Goal: Task Accomplishment & Management: Complete application form

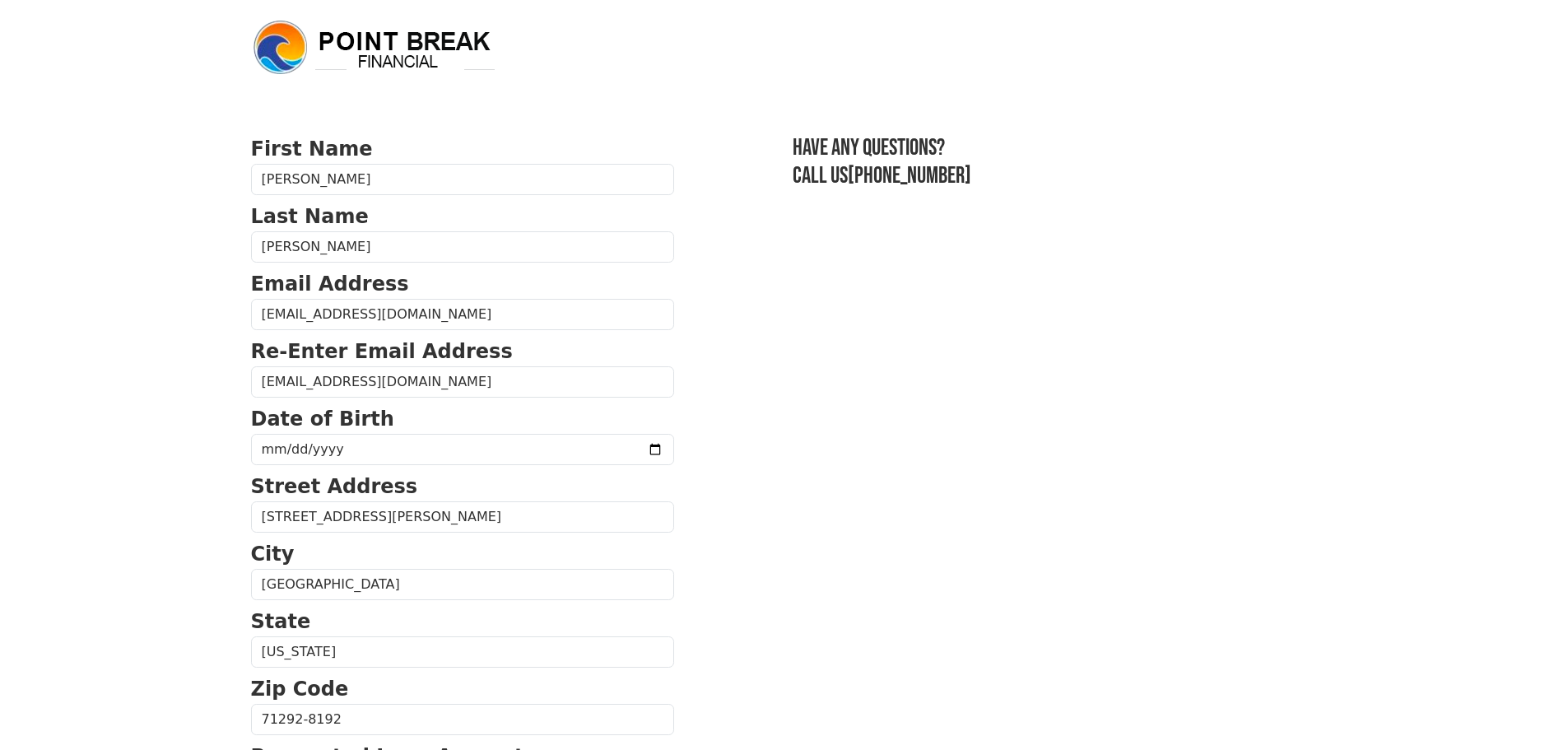
scroll to position [193, 0]
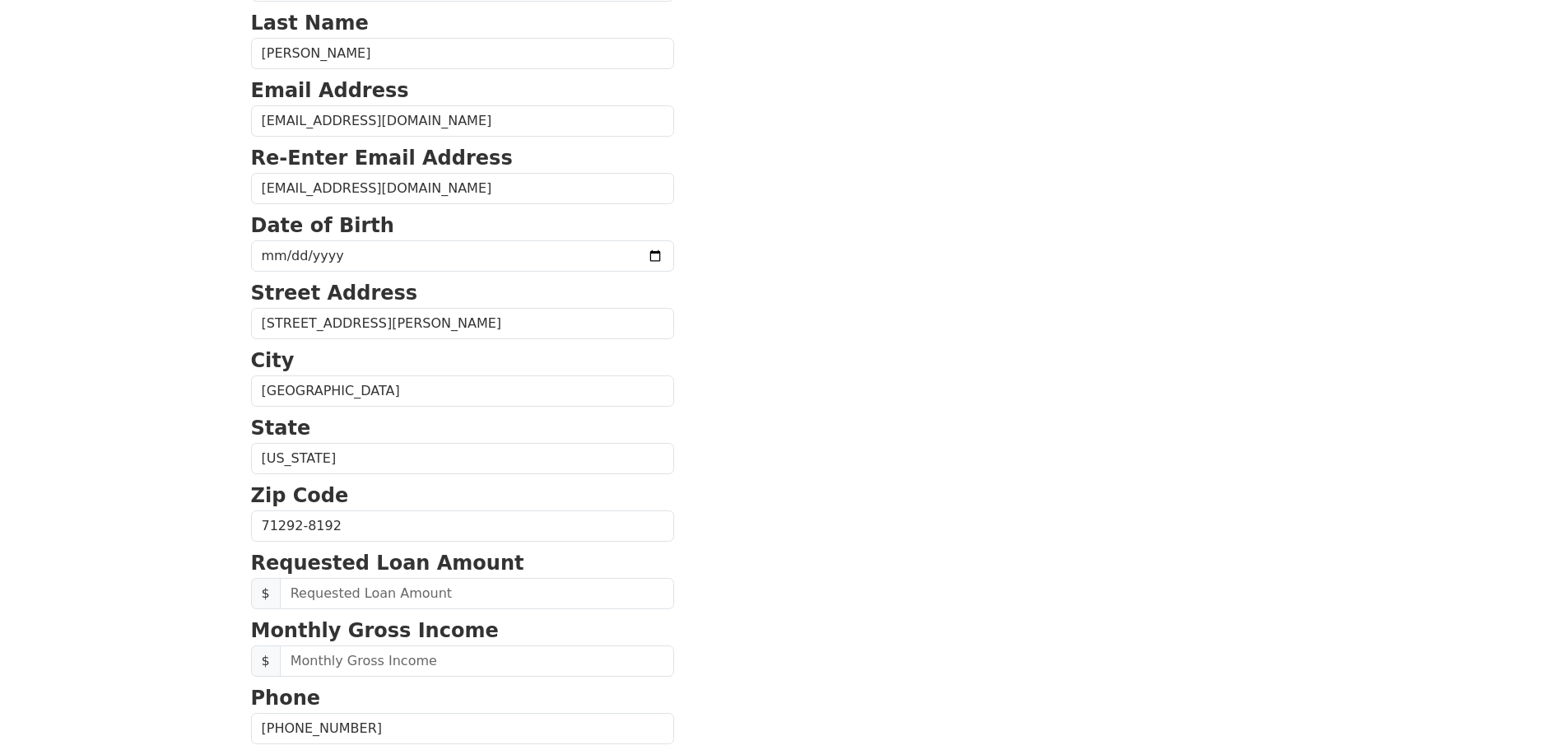
click at [405, 269] on input "[DATE]" at bounding box center [463, 255] width 424 height 32
type input "[DATE]"
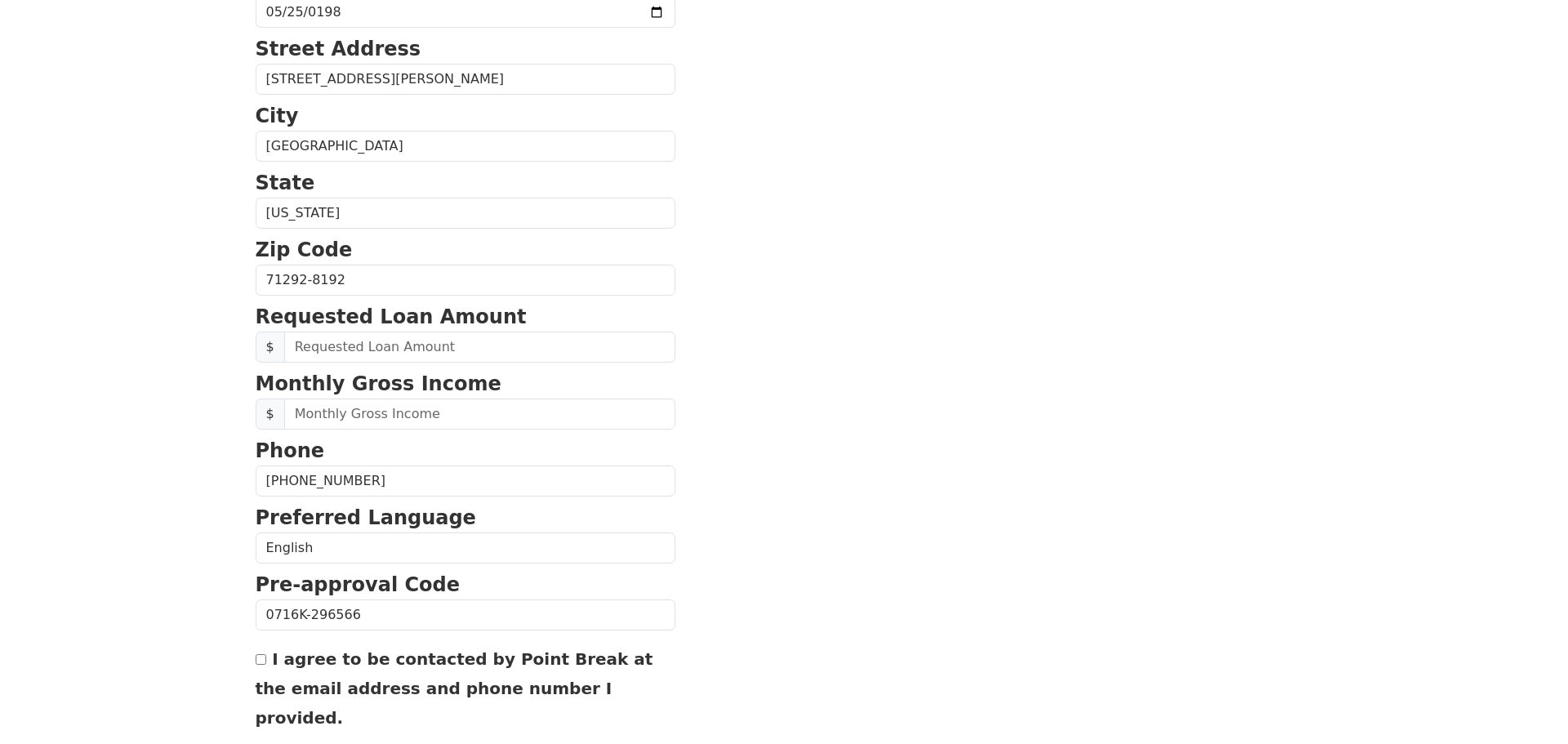
scroll to position [499, 0]
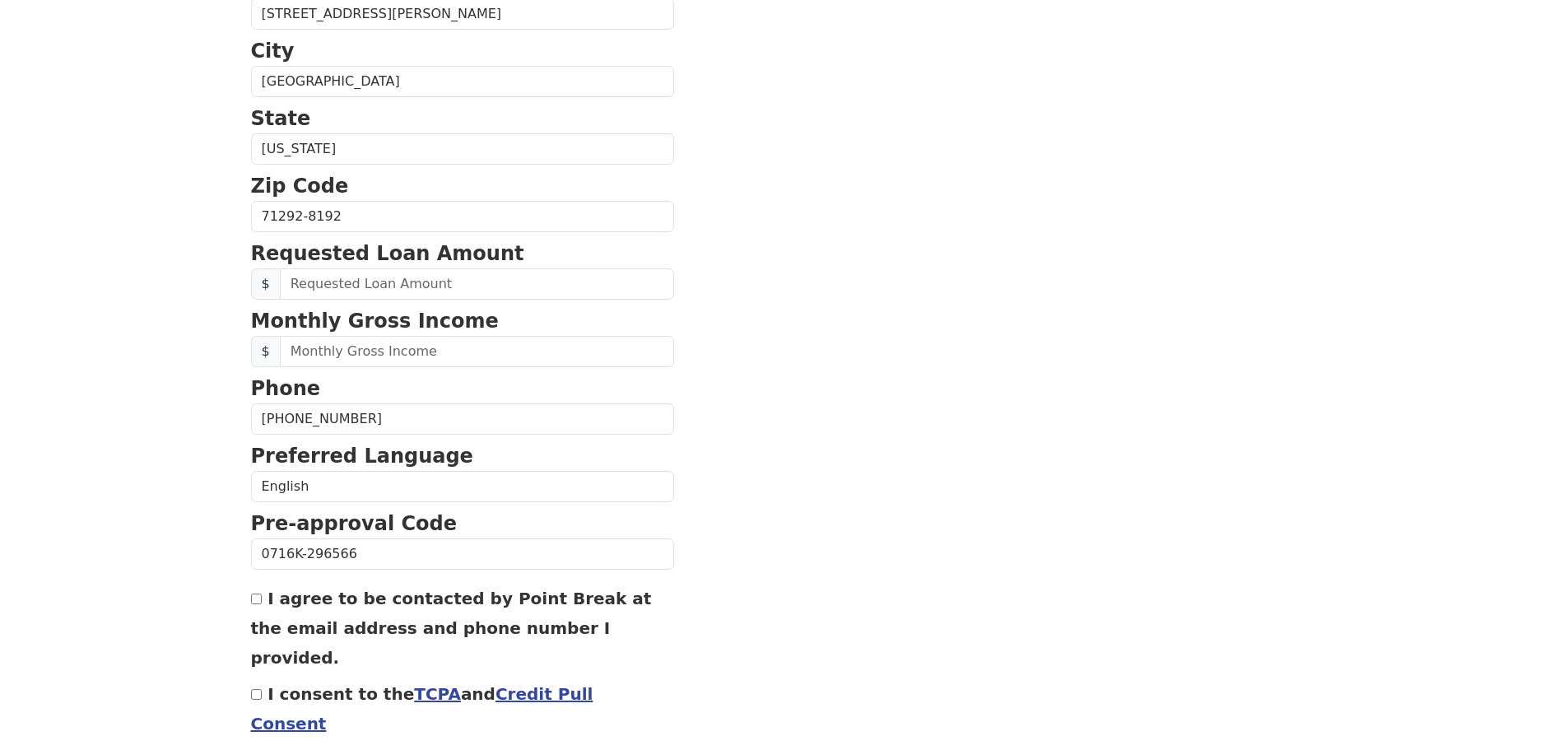
drag, startPoint x: 1579, startPoint y: 475, endPoint x: 754, endPoint y: 601, distance: 834.6
click at [754, 601] on section "First Name [PERSON_NAME] Last Name [PERSON_NAME] Email Address [EMAIL_ADDRESS][…" at bounding box center [785, 218] width 1067 height 1175
click at [590, 705] on link "Credit Pull Consent" at bounding box center [423, 710] width 342 height 50
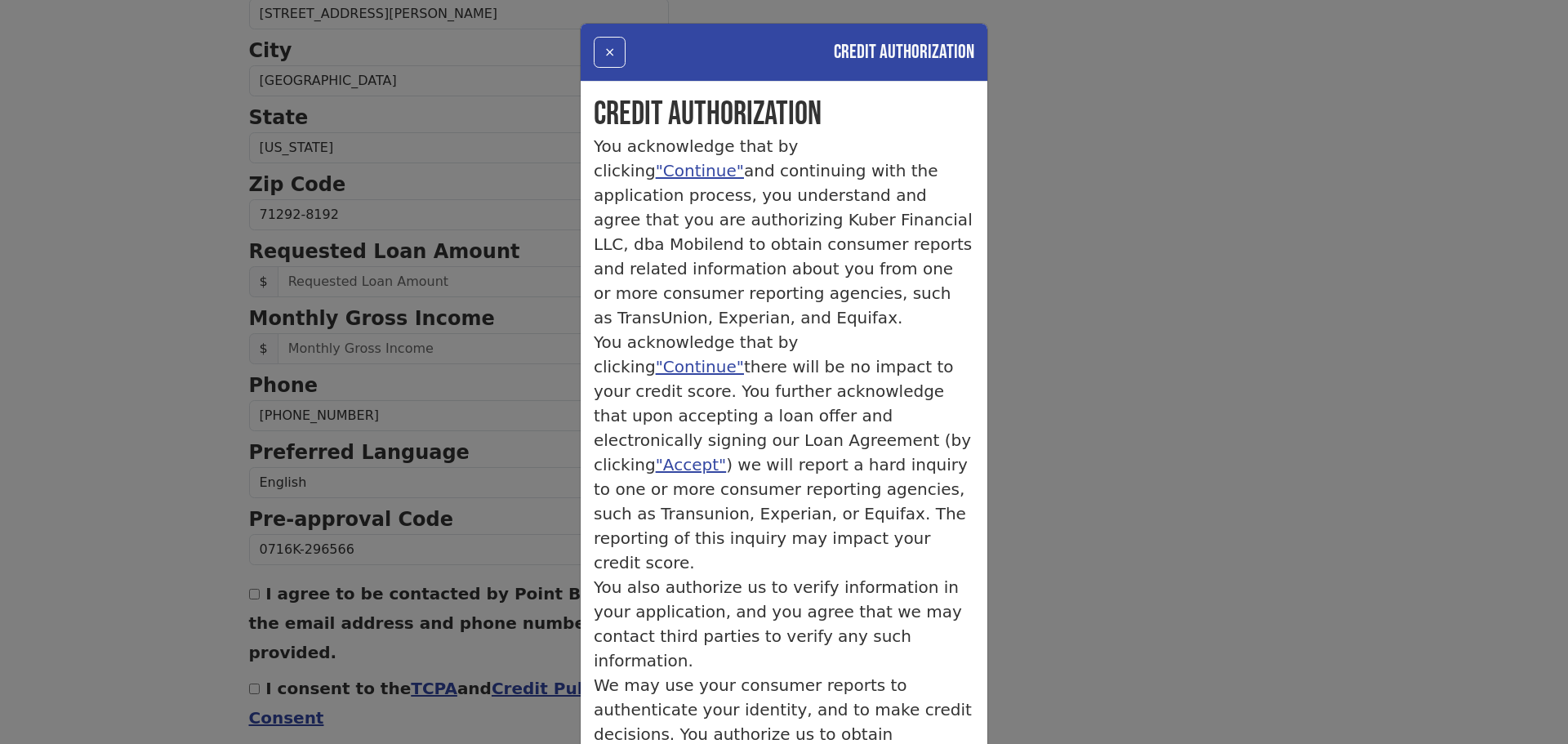
click at [912, 436] on p "You acknowledge that by clicking "Continue" there will be no impact to your cre…" at bounding box center [784, 453] width 380 height 245
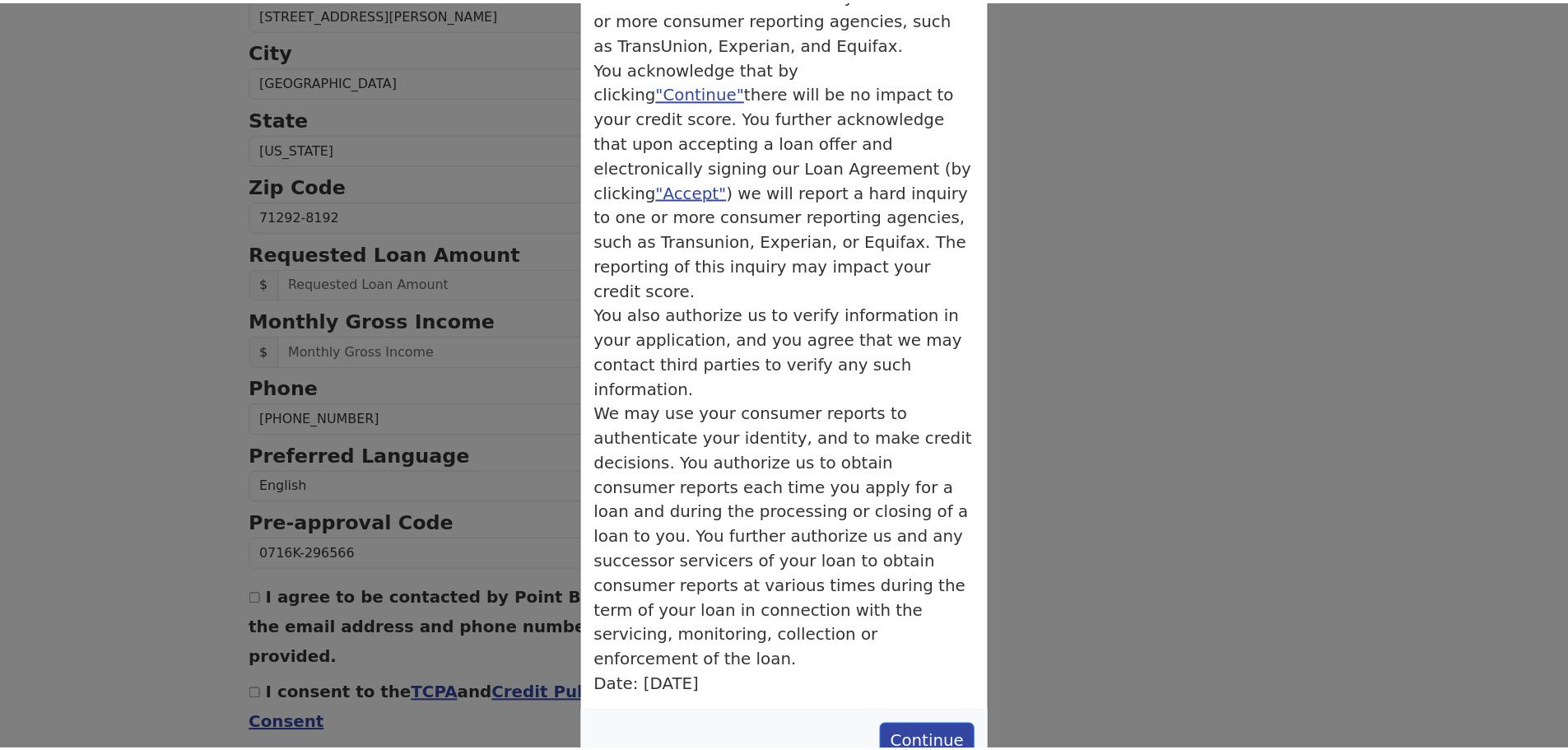
scroll to position [297, 0]
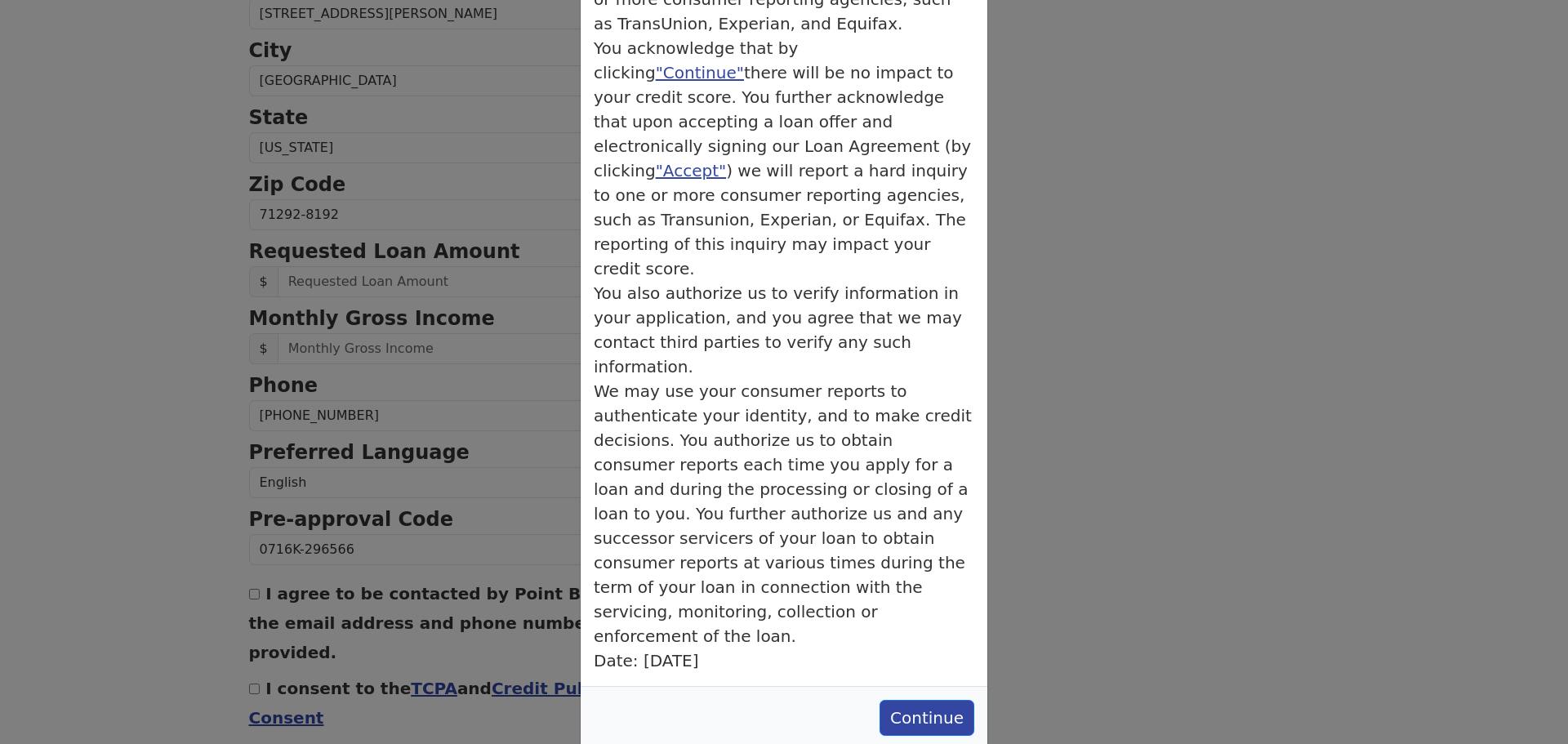
click at [245, 634] on div "× Credit Authorization Credit Authorization You acknowledge that by clicking "C…" at bounding box center [784, 372] width 1568 height 744
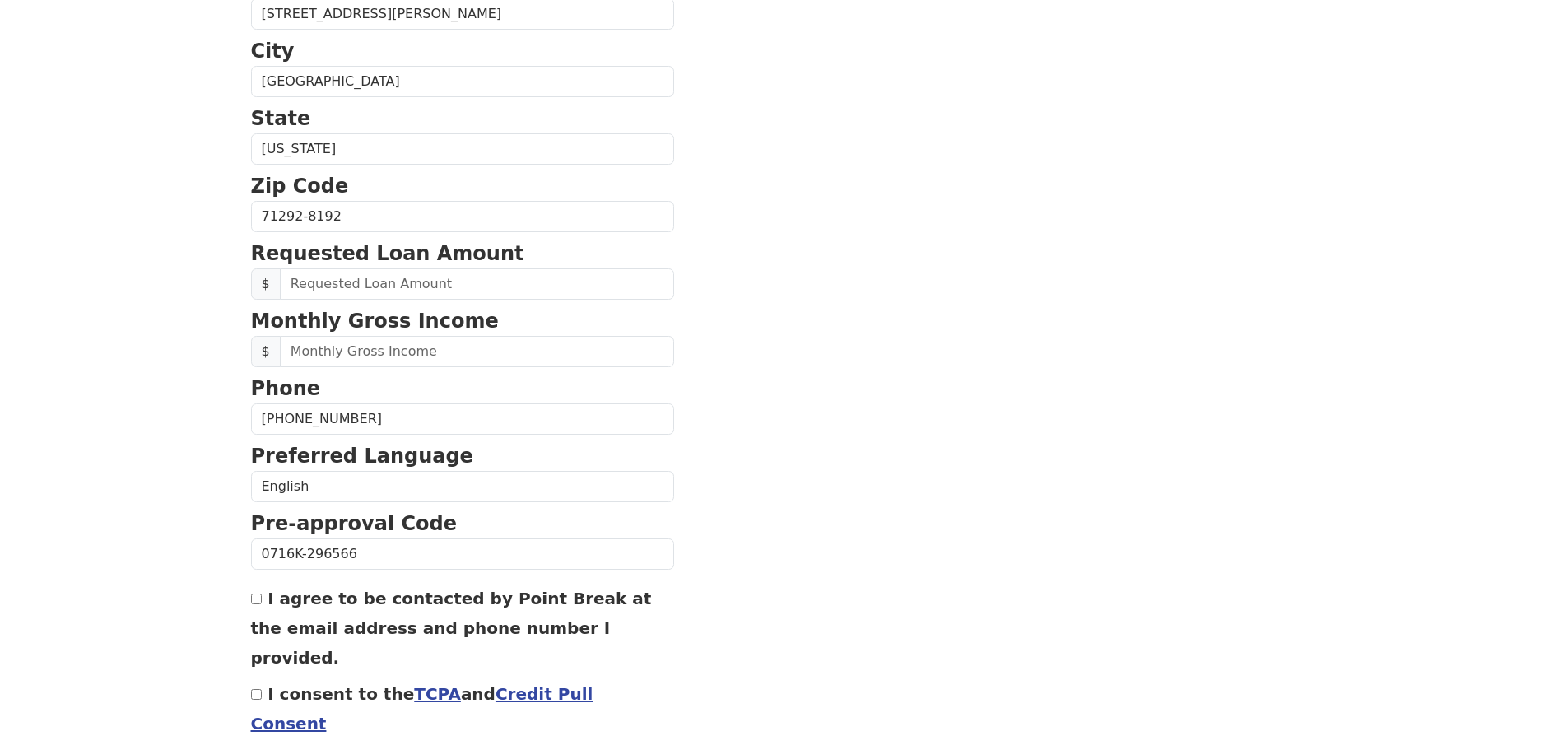
click at [425, 700] on link "TCPA" at bounding box center [437, 695] width 47 height 20
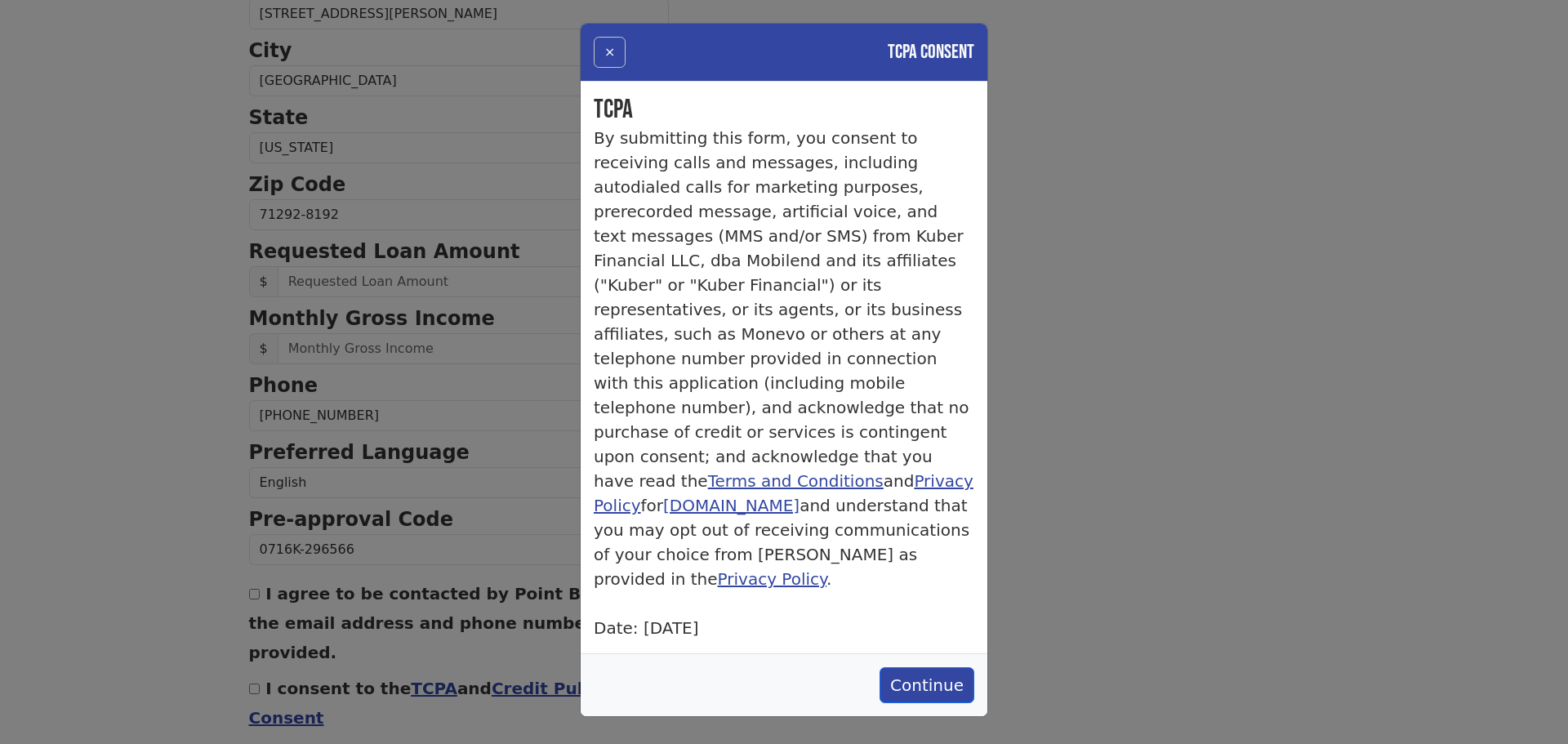
click at [602, 55] on button "×" at bounding box center [610, 52] width 32 height 31
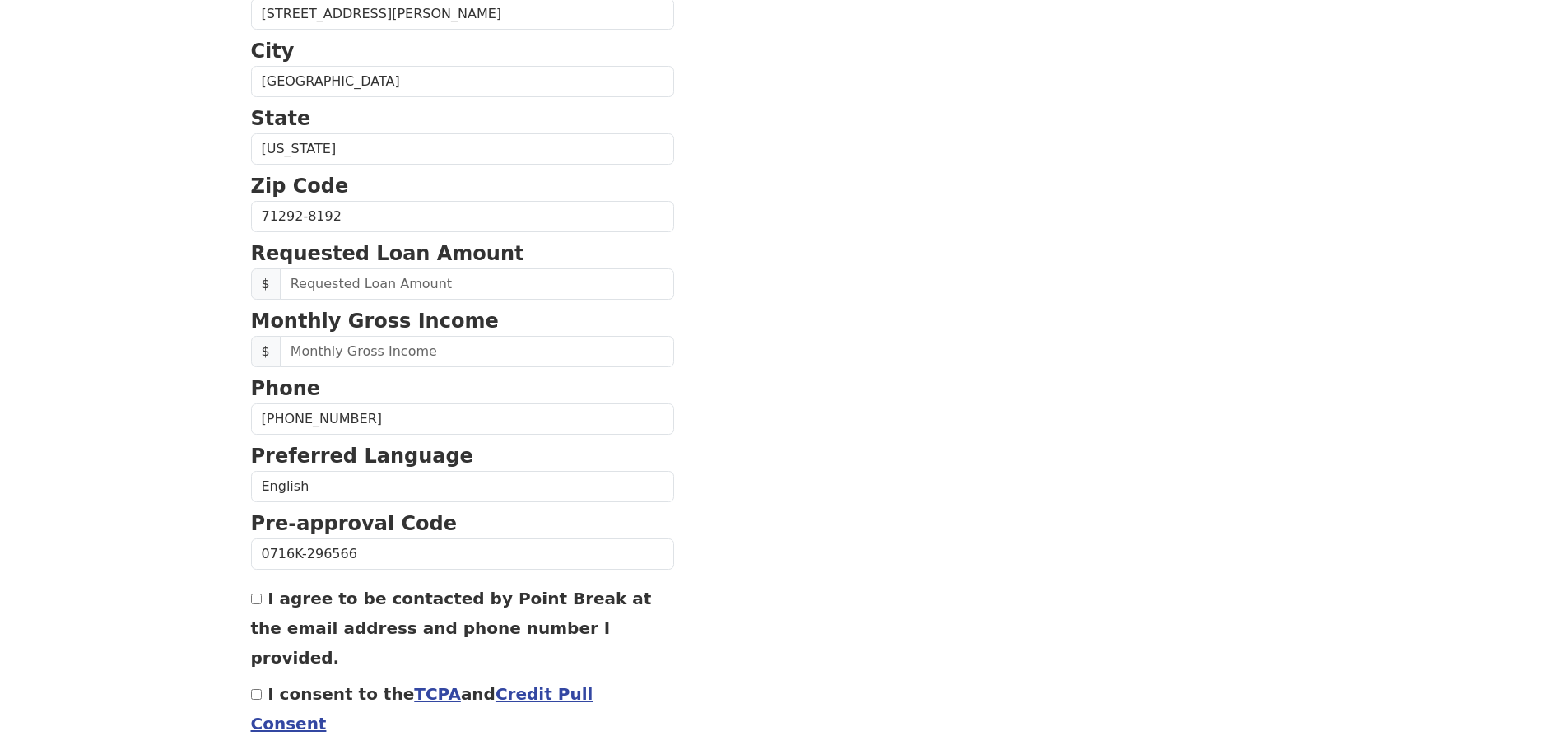
click at [256, 605] on input "I agree to be contacted by Point Break at the email address and phone number I …" at bounding box center [256, 599] width 11 height 11
checkbox input "true"
click at [256, 700] on input "I consent to the TCPA and Credit Pull Consent" at bounding box center [256, 695] width 11 height 11
checkbox input "true"
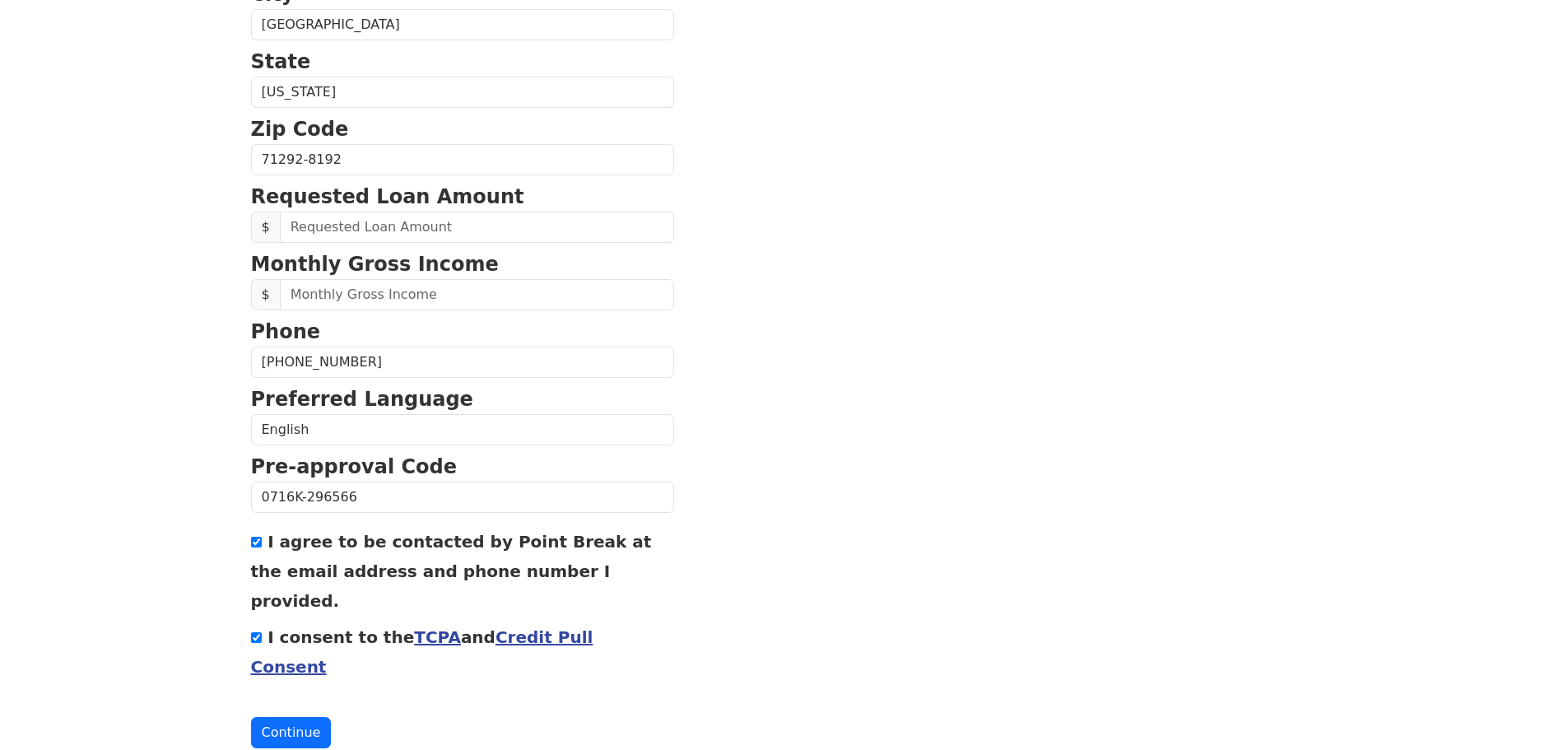
scroll to position [505, 0]
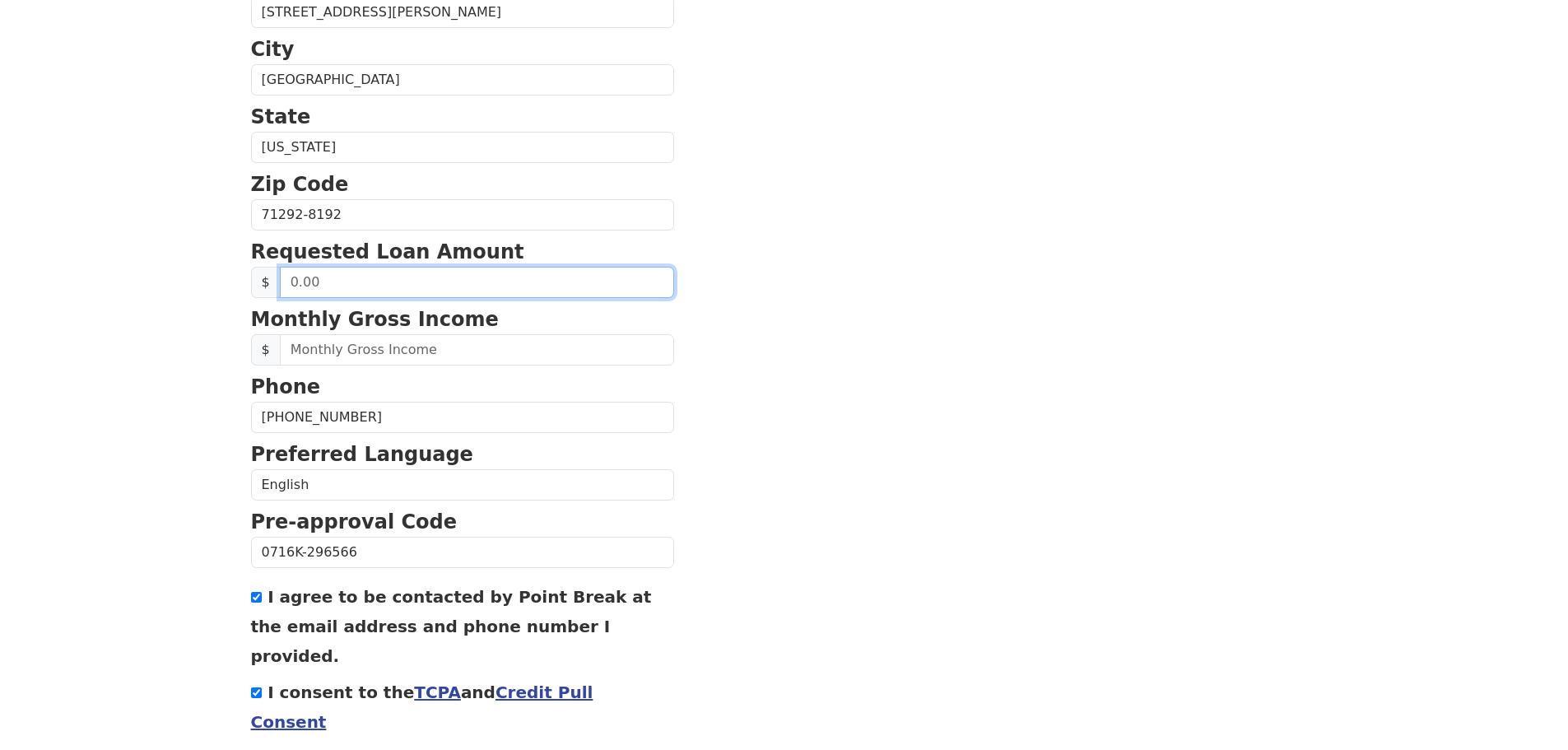
click at [559, 298] on input "text" at bounding box center [477, 282] width 394 height 32
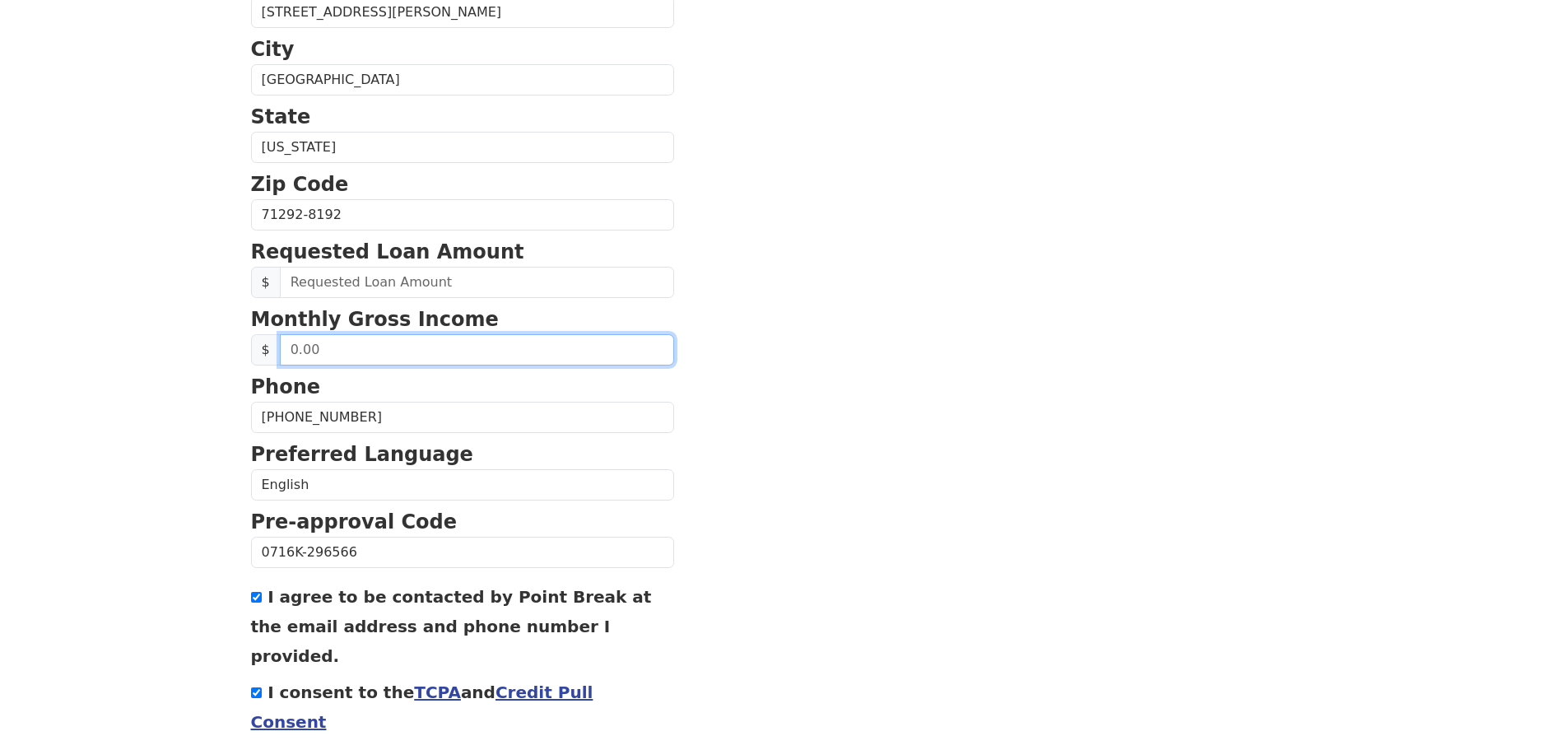
click at [489, 365] on input "text" at bounding box center [477, 350] width 394 height 32
type input "3,900.00"
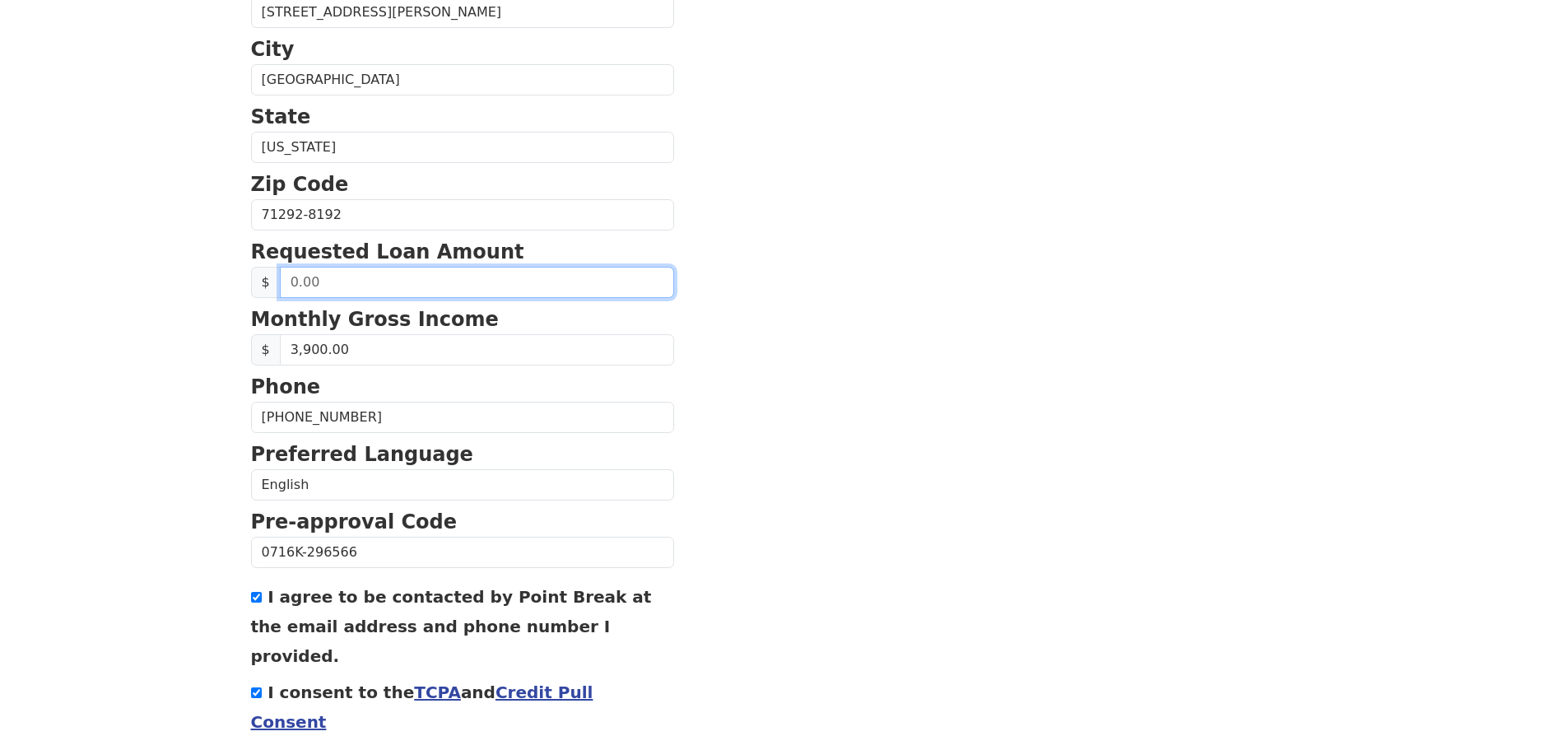
click at [501, 298] on input "text" at bounding box center [477, 282] width 394 height 32
